Goal: Task Accomplishment & Management: Use online tool/utility

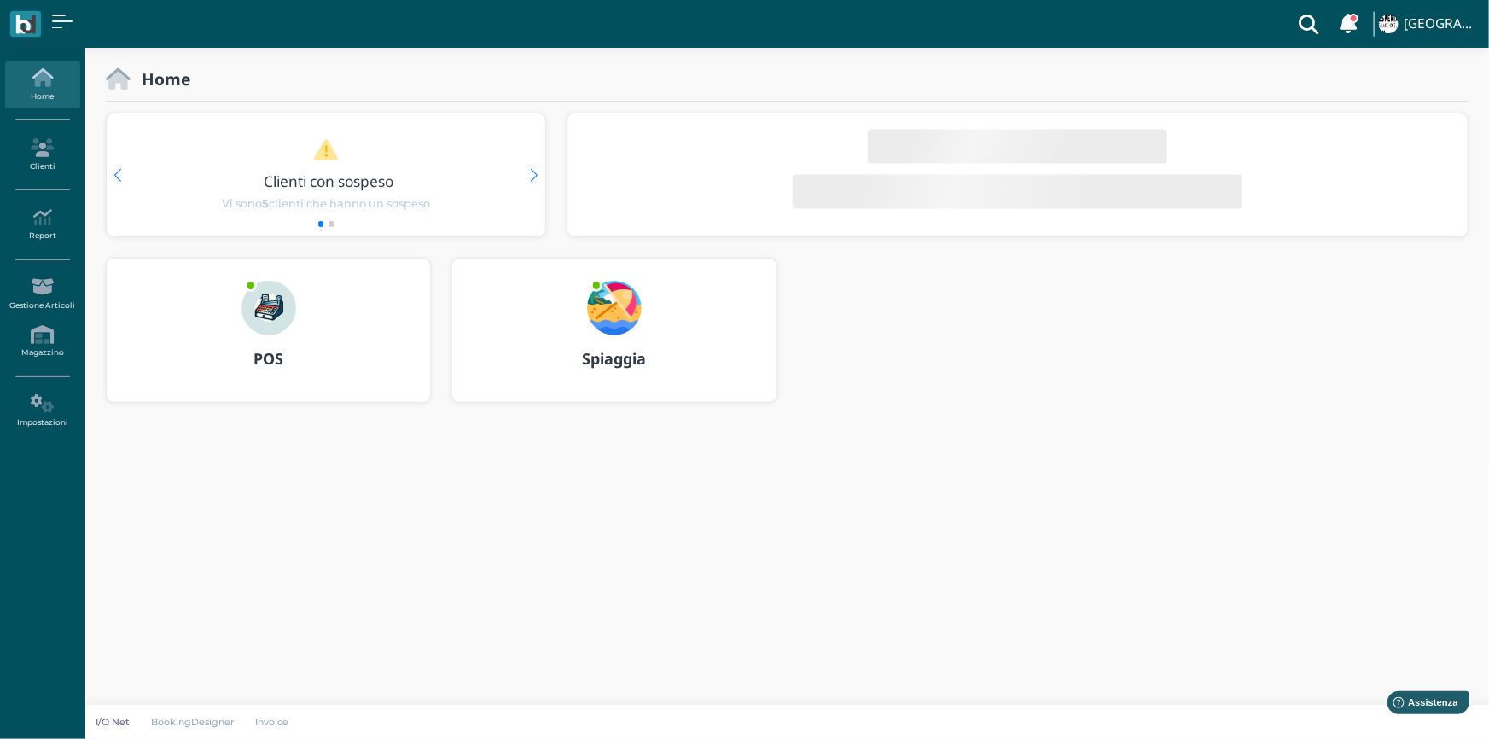
click at [255, 357] on b "POS" at bounding box center [269, 358] width 30 height 20
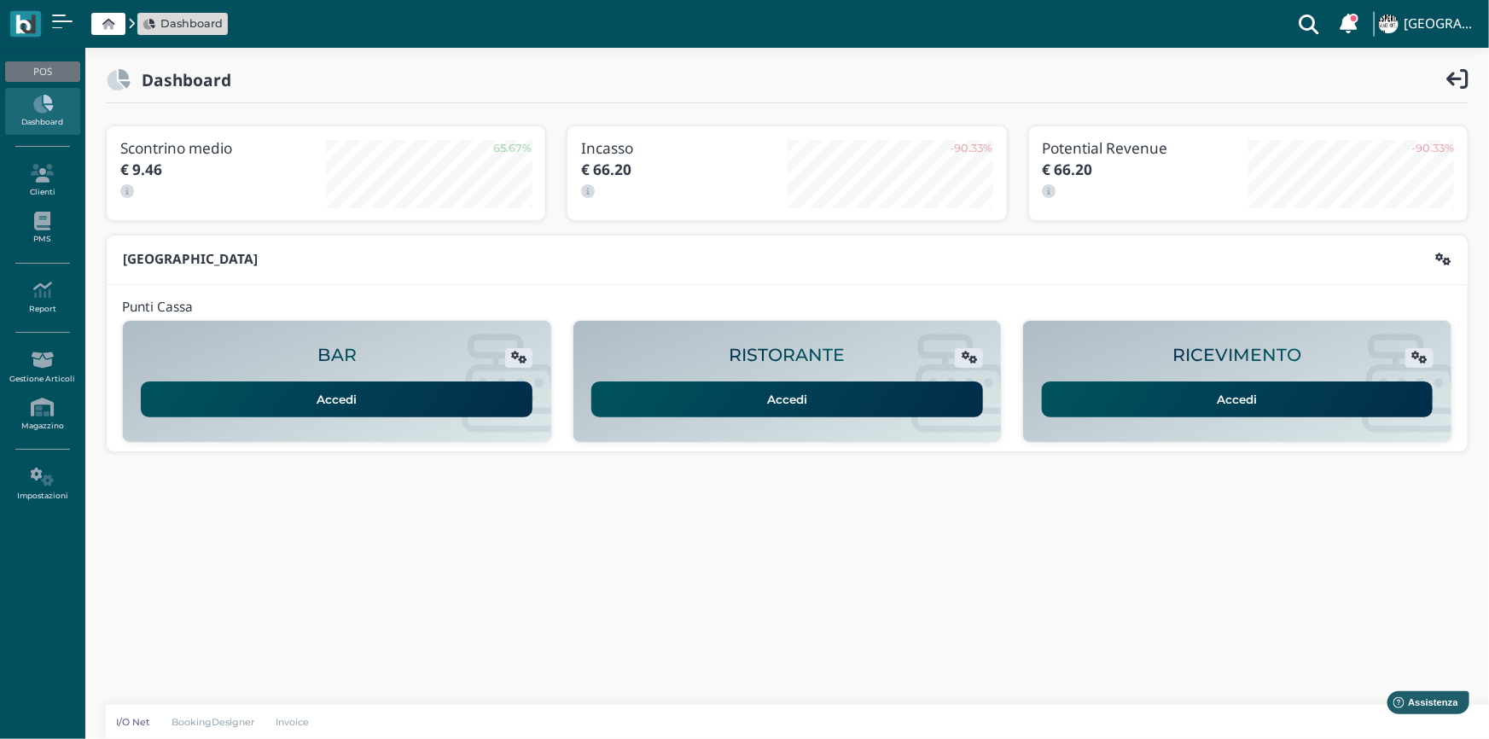
click at [1231, 397] on link "Accedi" at bounding box center [1238, 400] width 392 height 36
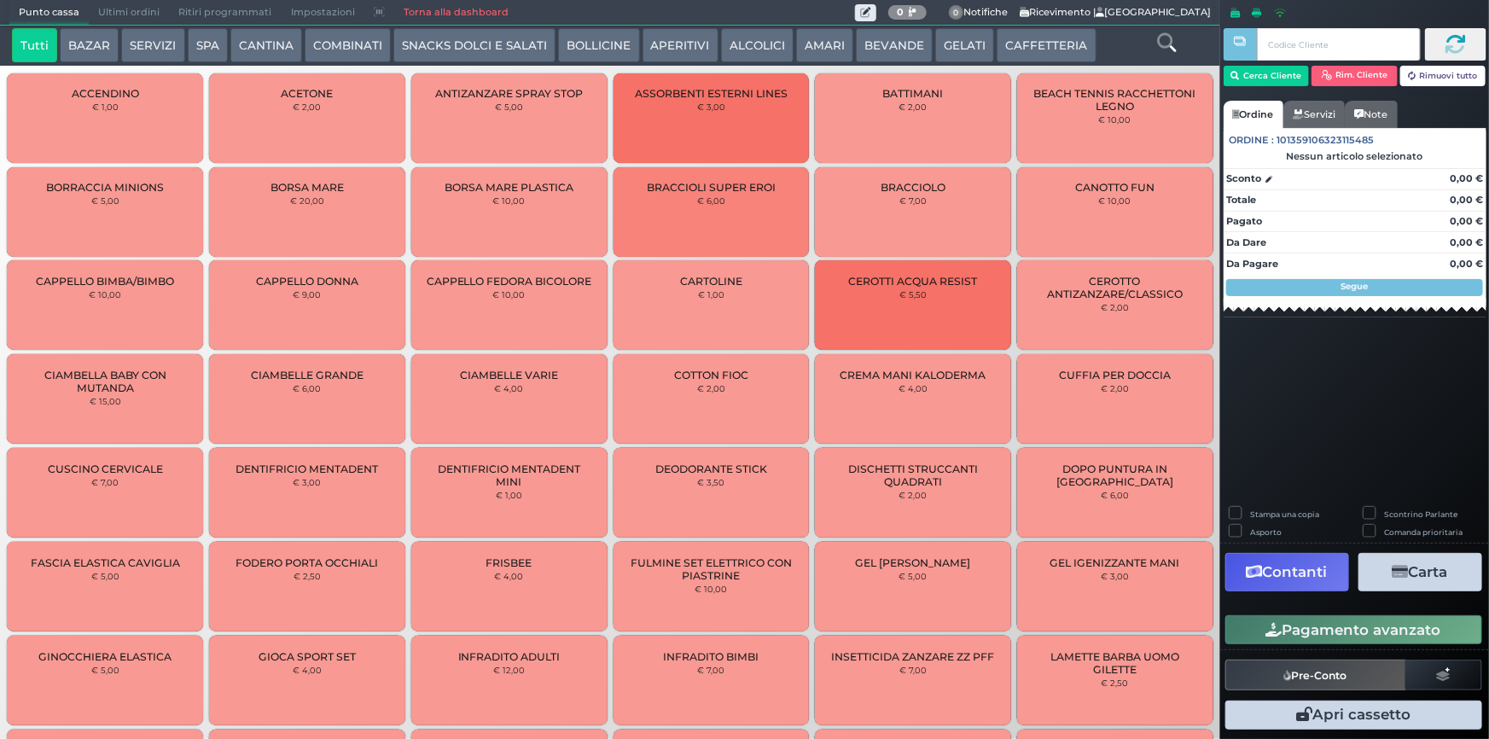
click at [463, 46] on button "SNACKS DOLCI E SALATI" at bounding box center [474, 45] width 162 height 34
